Goal: Transaction & Acquisition: Purchase product/service

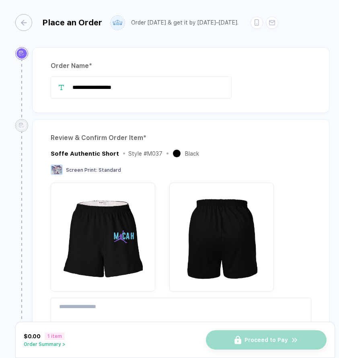
type input "**********"
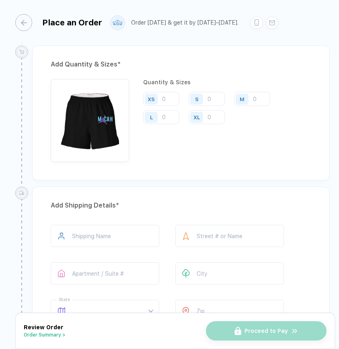
scroll to position [401, 0]
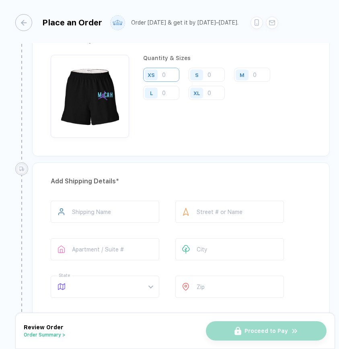
click at [165, 74] on input "number" at bounding box center [161, 75] width 36 height 14
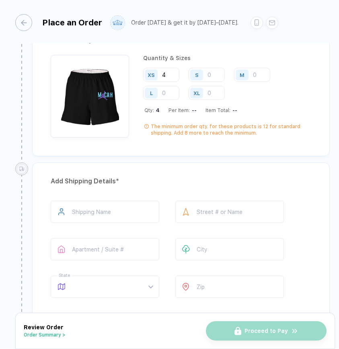
type input "4"
click at [207, 76] on div "S" at bounding box center [198, 75] width 19 height 14
click at [209, 76] on input "number" at bounding box center [207, 75] width 36 height 14
type input "7"
click at [255, 79] on input "number" at bounding box center [252, 75] width 36 height 14
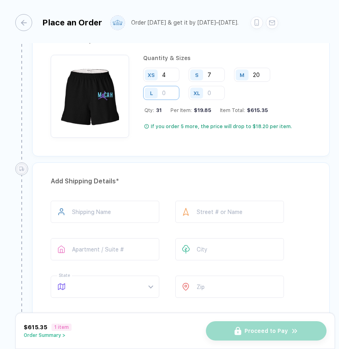
type input "20"
click at [163, 95] on input "number" at bounding box center [161, 93] width 36 height 14
type input "5"
click at [278, 151] on div "Add Quantity & Sizes * Quantity & Sizes XS 4 S 7 M 20 L 5 XL Qty: 36 Per Item: …" at bounding box center [181, 88] width 298 height 135
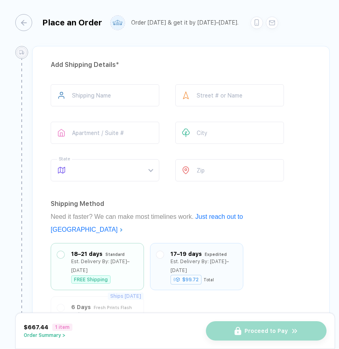
scroll to position [735, 0]
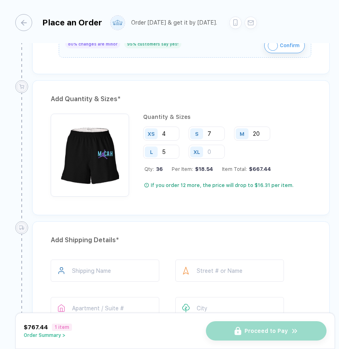
scroll to position [327, 0]
